Goal: Information Seeking & Learning: Compare options

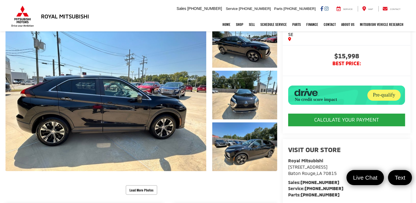
scroll to position [55, 0]
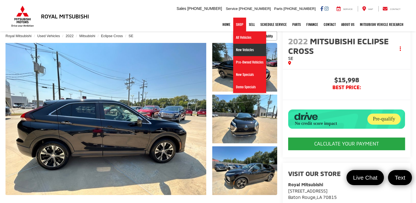
click at [246, 50] on link "New Vehicles" at bounding box center [249, 50] width 33 height 12
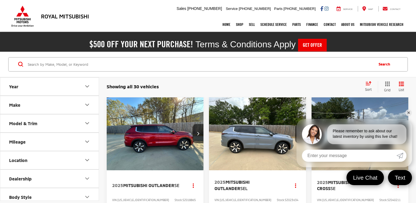
click at [408, 113] on link "✕" at bounding box center [408, 112] width 7 height 7
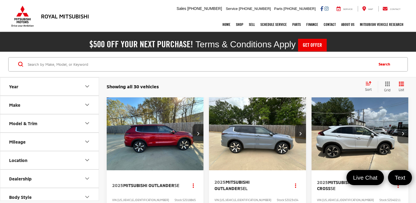
click at [368, 85] on div "Sort" at bounding box center [369, 86] width 15 height 11
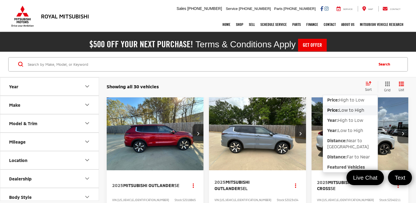
click at [356, 109] on span "Low to High" at bounding box center [351, 109] width 25 height 5
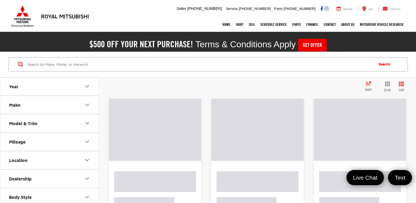
click at [413, 90] on div "Clear All + 0 test Sort Price: High to Low Price: Low to High Year: High to Low…" at bounding box center [257, 87] width 317 height 20
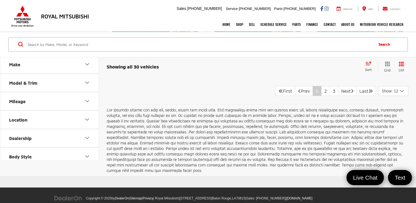
scroll to position [1231, 0]
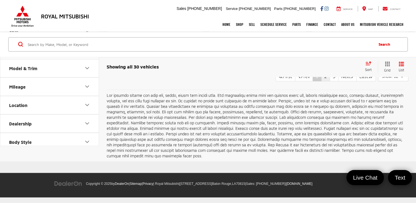
click at [321, 81] on link "2" at bounding box center [325, 76] width 9 height 10
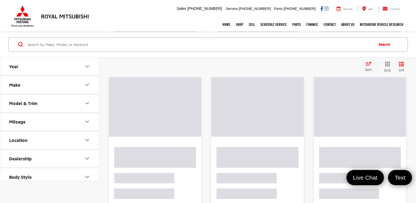
scroll to position [20, 0]
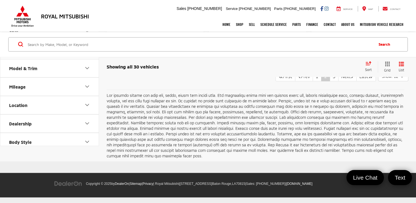
scroll to position [1292, 0]
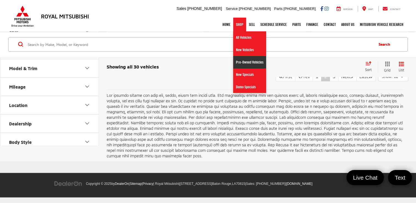
click at [245, 64] on link "Pre-Owned Vehicles" at bounding box center [249, 62] width 33 height 12
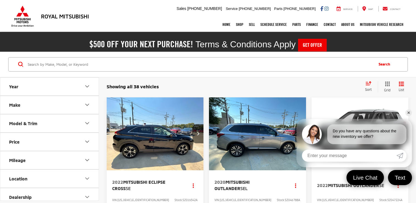
click at [367, 86] on div "Sort" at bounding box center [369, 86] width 15 height 11
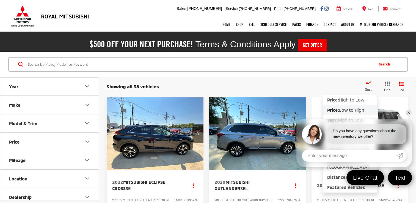
click at [358, 109] on span "Low to High" at bounding box center [351, 109] width 25 height 5
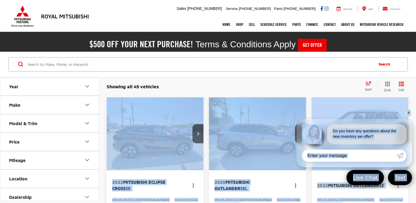
drag, startPoint x: 409, startPoint y: 112, endPoint x: 411, endPoint y: 95, distance: 17.2
click at [411, 95] on div "Showing all 45 vehicles Clear All + 0 test Sort Price: High to Low Price: Low t…" at bounding box center [257, 87] width 317 height 20
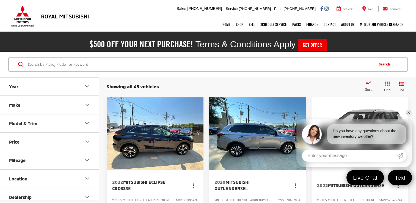
click at [342, 89] on div "Showing all 45 vehicles Clear All + 0" at bounding box center [234, 86] width 254 height 5
click at [409, 113] on link "✕" at bounding box center [408, 112] width 7 height 7
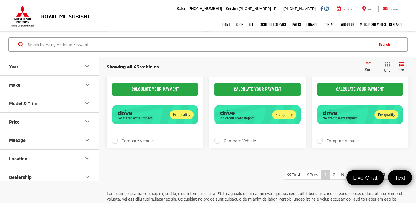
scroll to position [1979, 0]
